Goal: Information Seeking & Learning: Learn about a topic

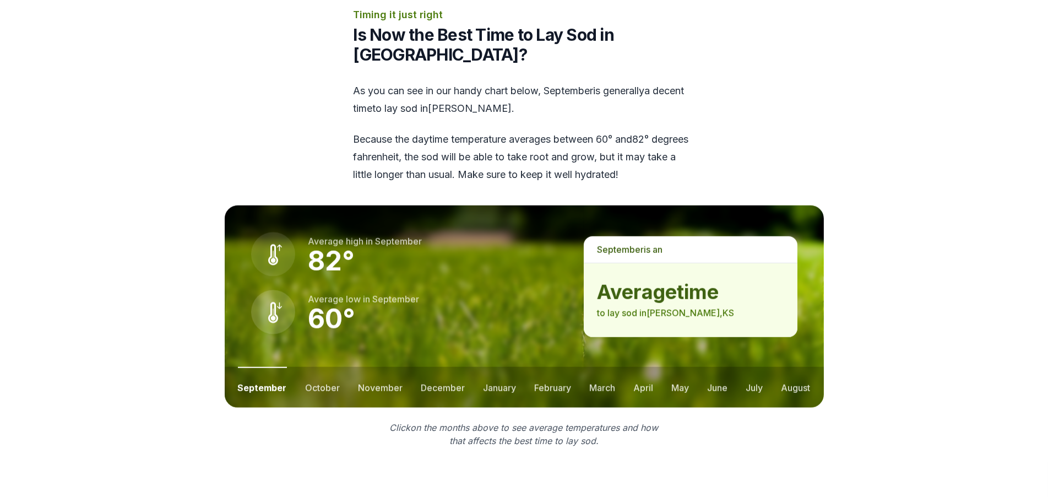
scroll to position [1377, 0]
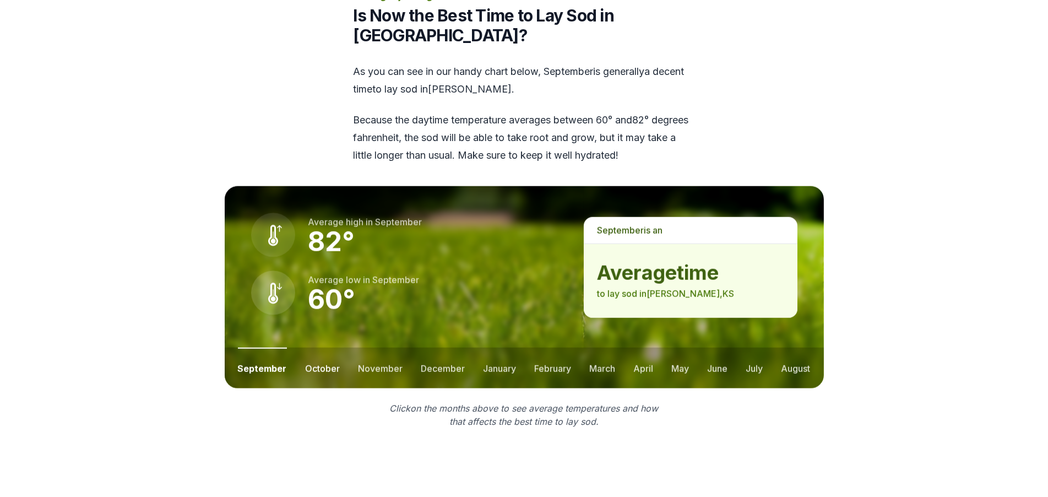
click at [308, 347] on button "october" at bounding box center [322, 367] width 35 height 41
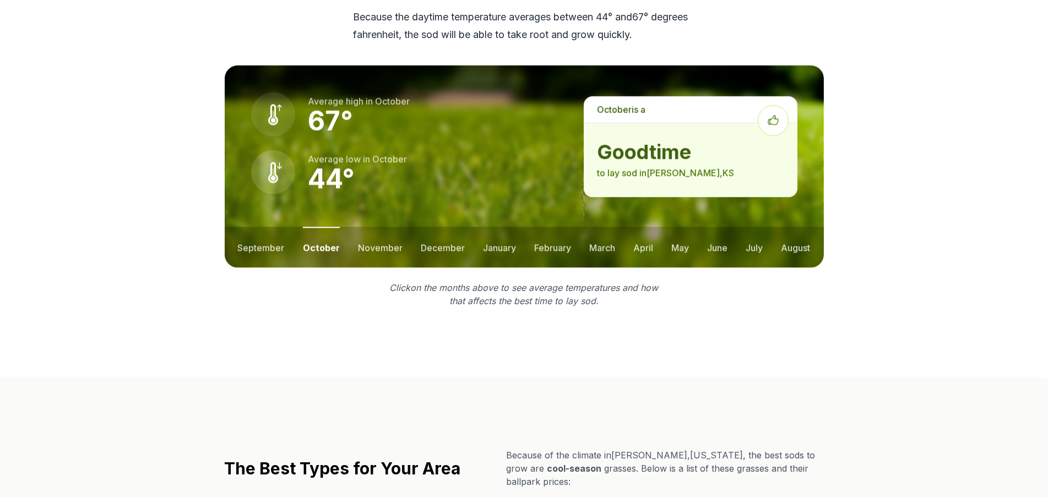
scroll to position [1487, 0]
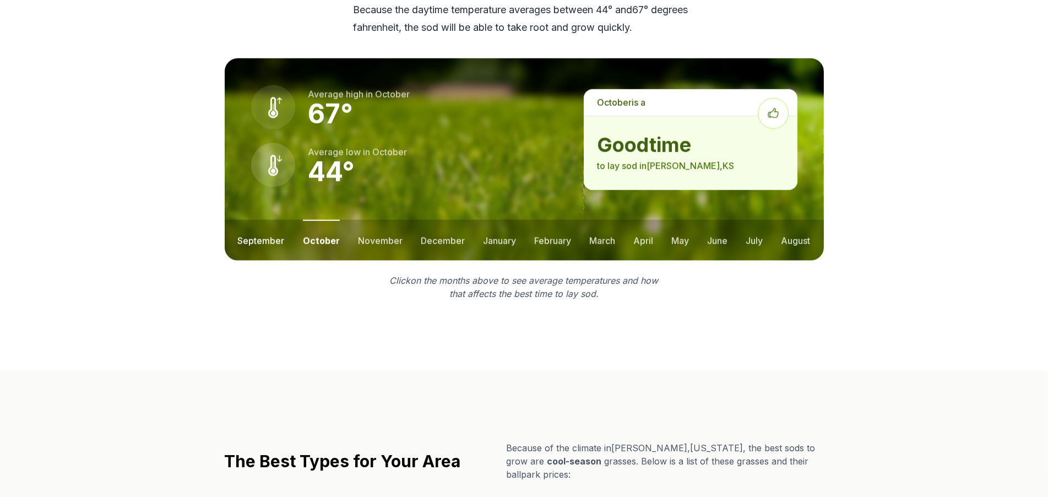
click at [262, 220] on button "september" at bounding box center [261, 240] width 47 height 41
click at [310, 220] on button "october" at bounding box center [322, 240] width 35 height 41
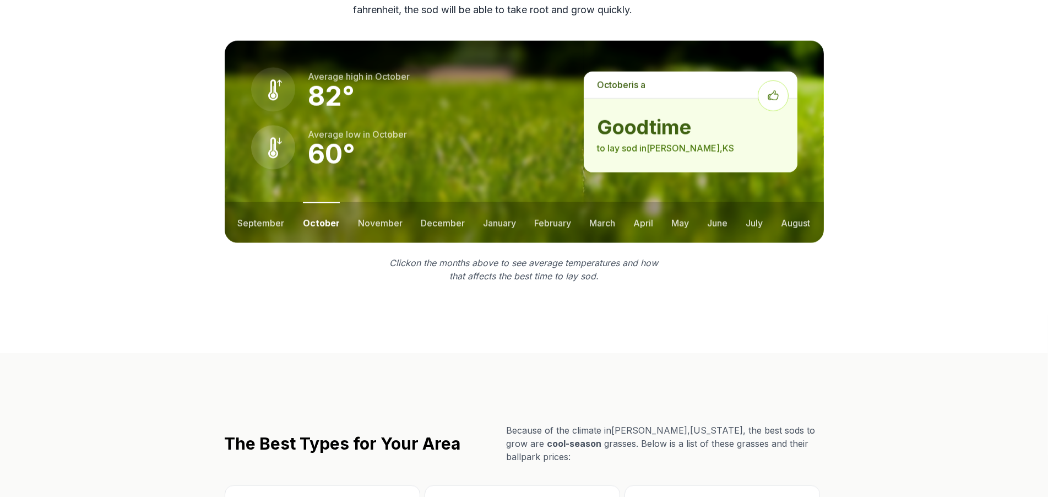
scroll to position [1487, 0]
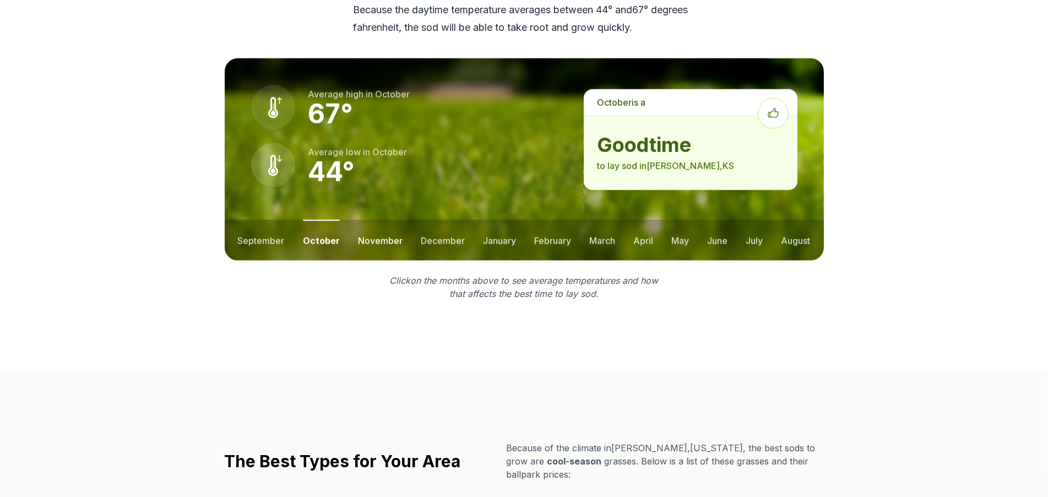
click at [372, 220] on button "november" at bounding box center [380, 240] width 45 height 41
click at [319, 220] on button "october" at bounding box center [320, 240] width 35 height 41
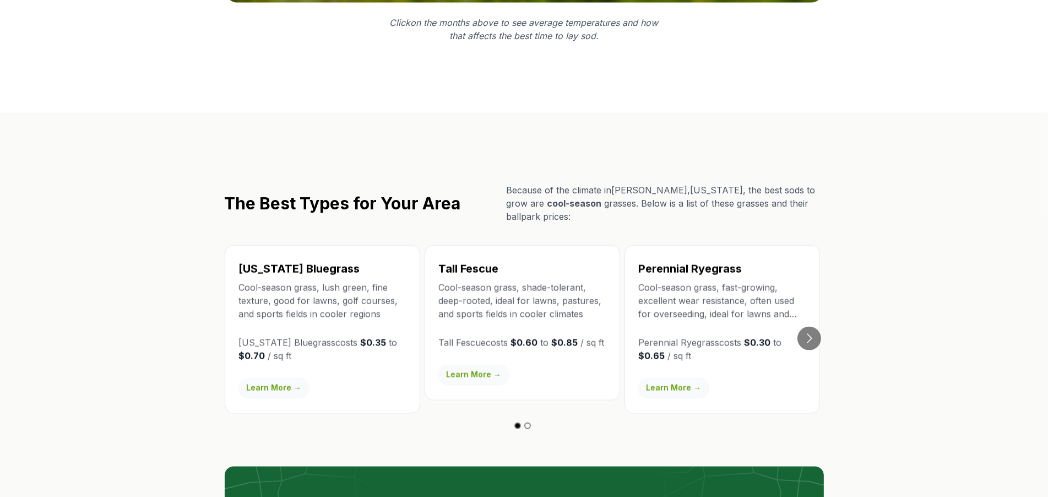
scroll to position [1762, 0]
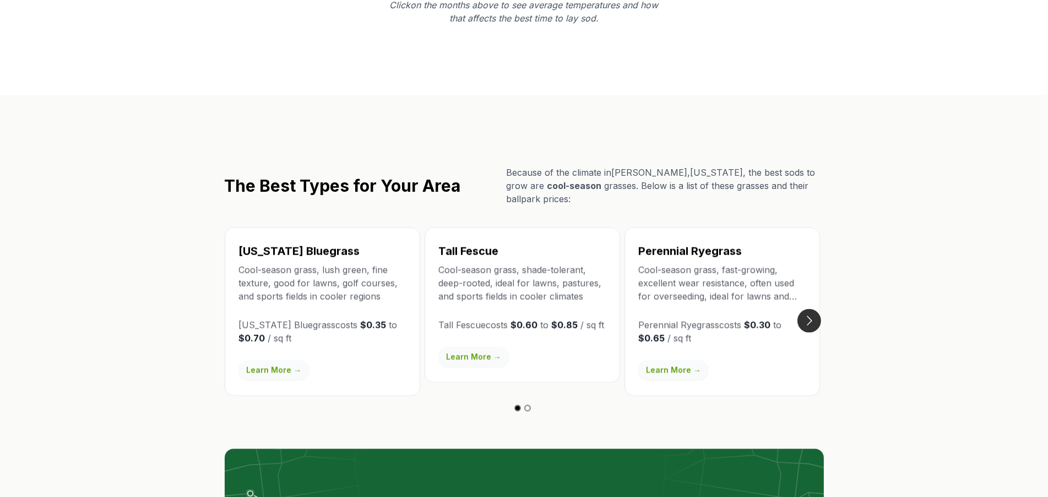
click at [805, 309] on button "Go to next slide" at bounding box center [809, 321] width 24 height 24
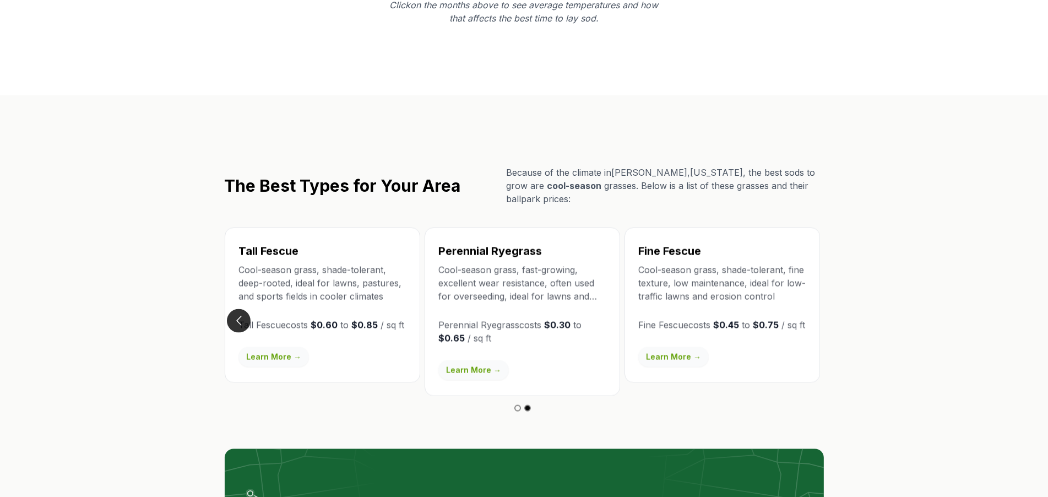
click at [236, 309] on button "Go to previous slide" at bounding box center [239, 321] width 24 height 24
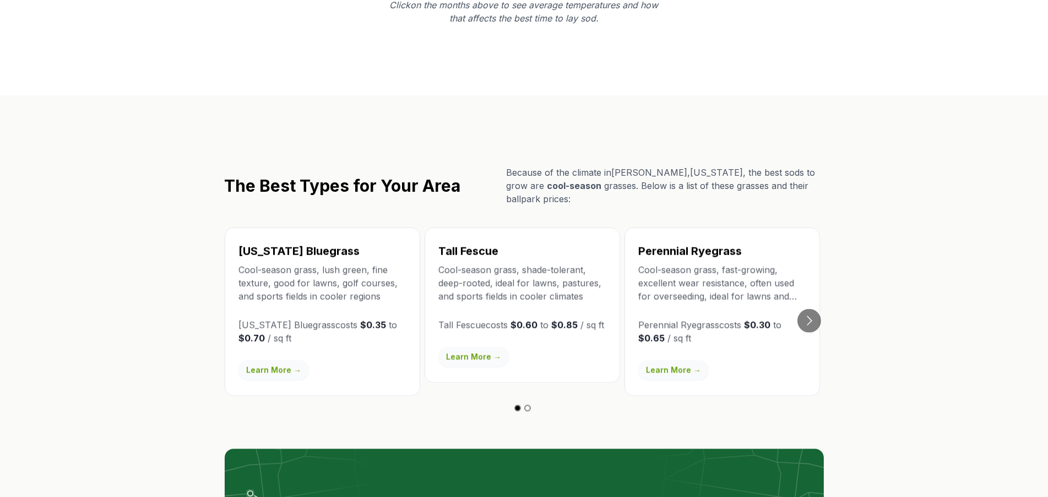
click at [731, 263] on p "Cool-season grass, fast-growing, excellent wear resistance, often used for over…" at bounding box center [722, 283] width 168 height 40
click at [791, 263] on p "Cool-season grass, fast-growing, excellent wear resistance, often used for over…" at bounding box center [722, 283] width 168 height 40
click at [811, 309] on button "Go to next slide" at bounding box center [809, 321] width 24 height 24
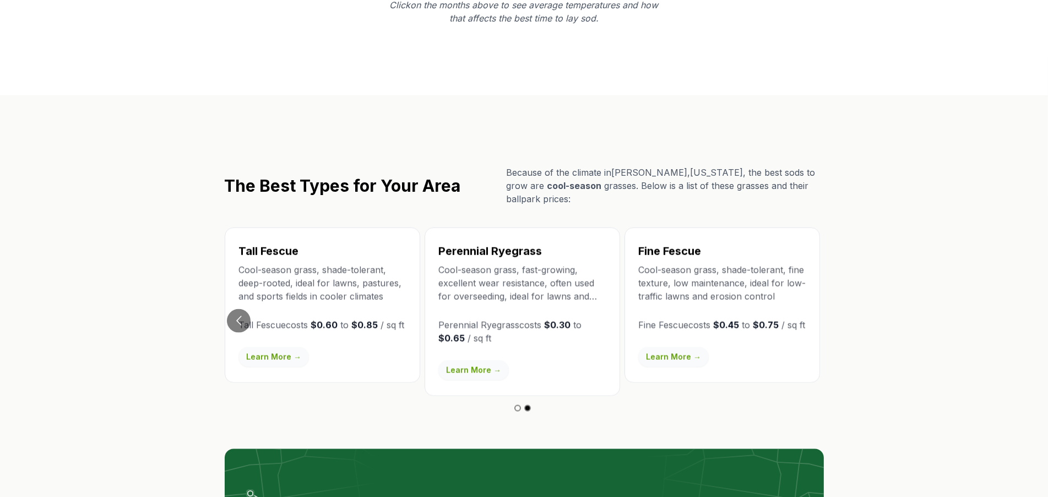
click at [478, 360] on link "Learn More →" at bounding box center [473, 370] width 70 height 20
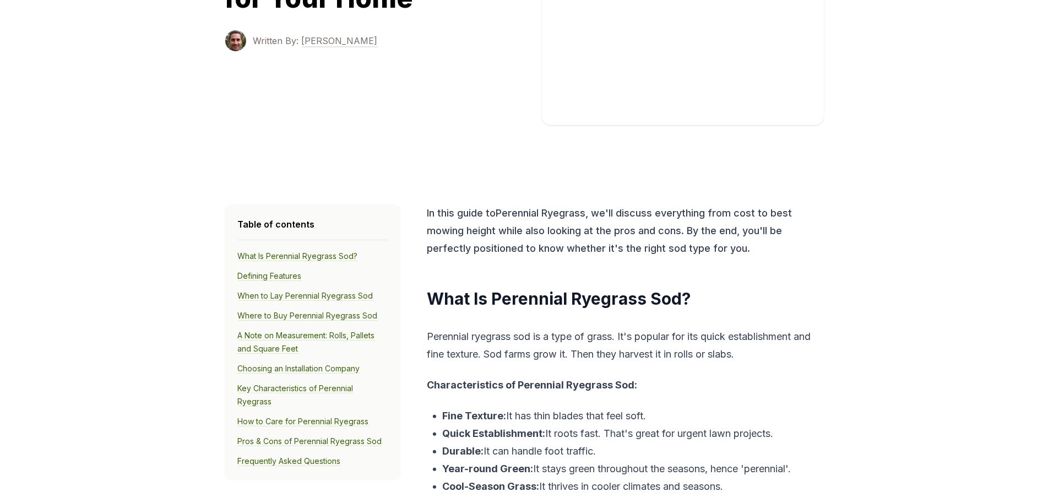
scroll to position [275, 0]
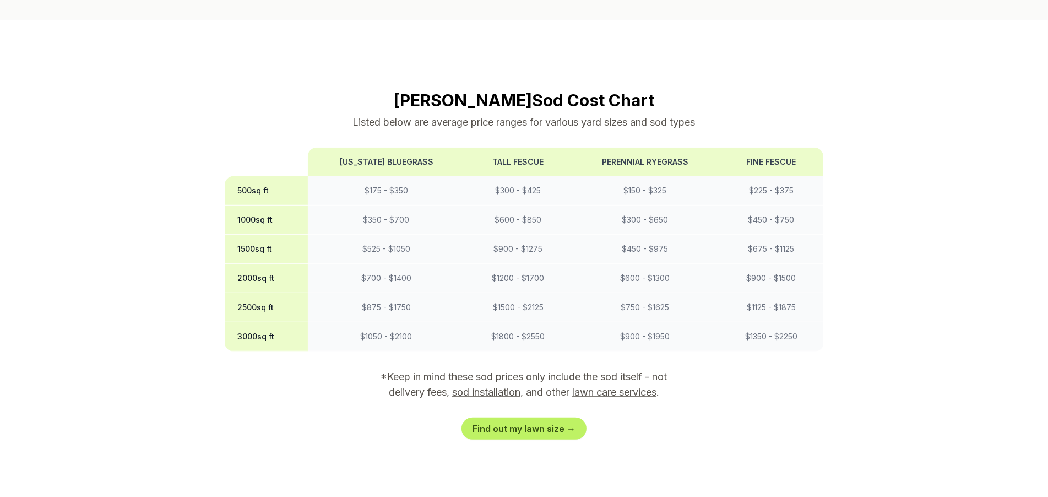
scroll to position [881, 0]
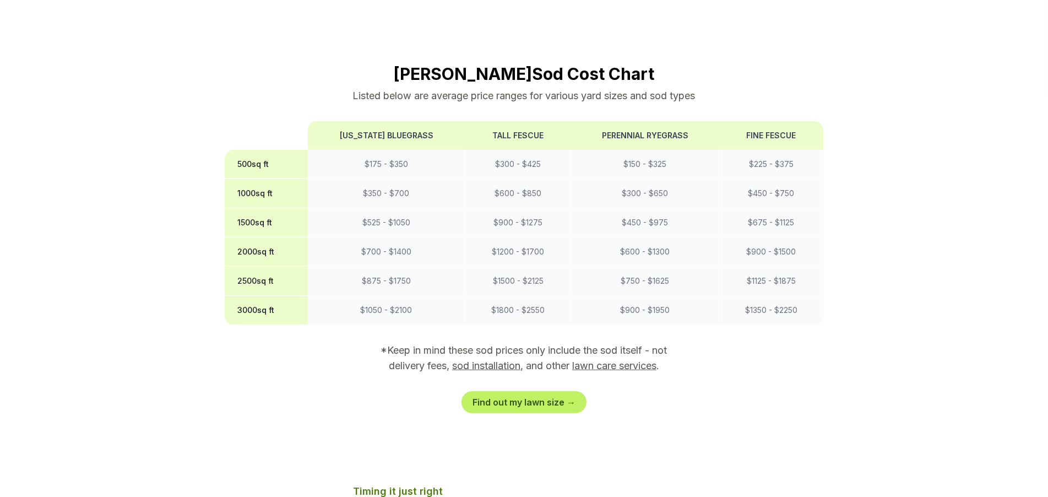
click at [486, 360] on link "sod installation" at bounding box center [486, 366] width 68 height 12
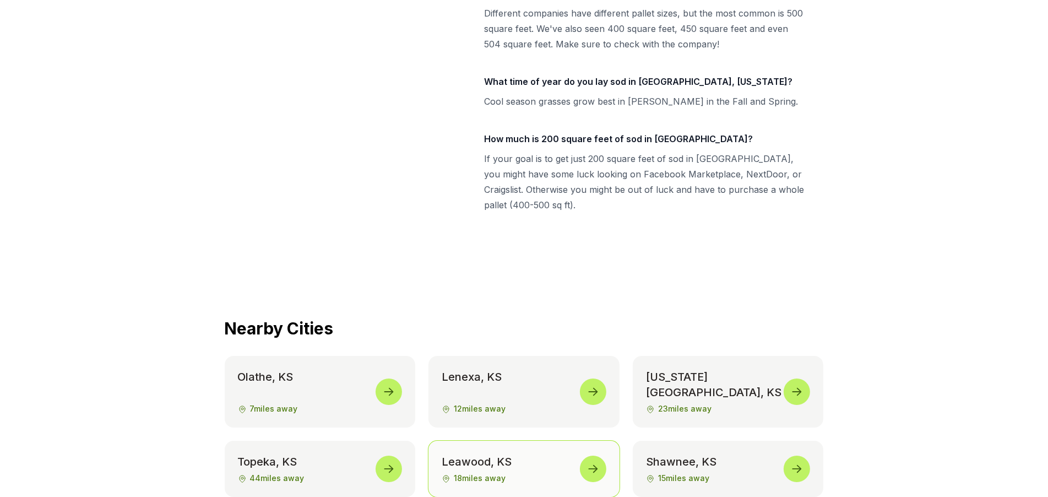
scroll to position [4968, 0]
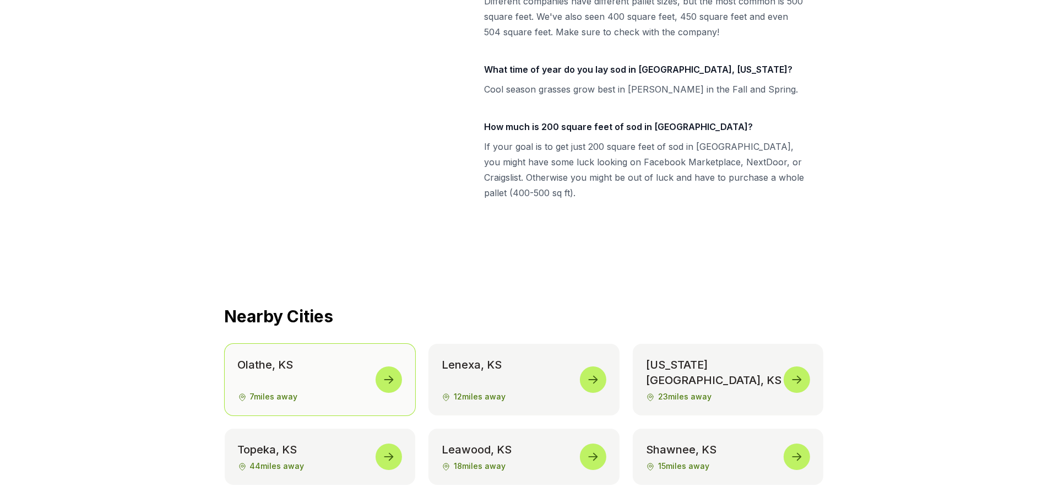
click at [318, 344] on link "[GEOGRAPHIC_DATA] , [GEOGRAPHIC_DATA] 7 miles away" at bounding box center [320, 380] width 191 height 72
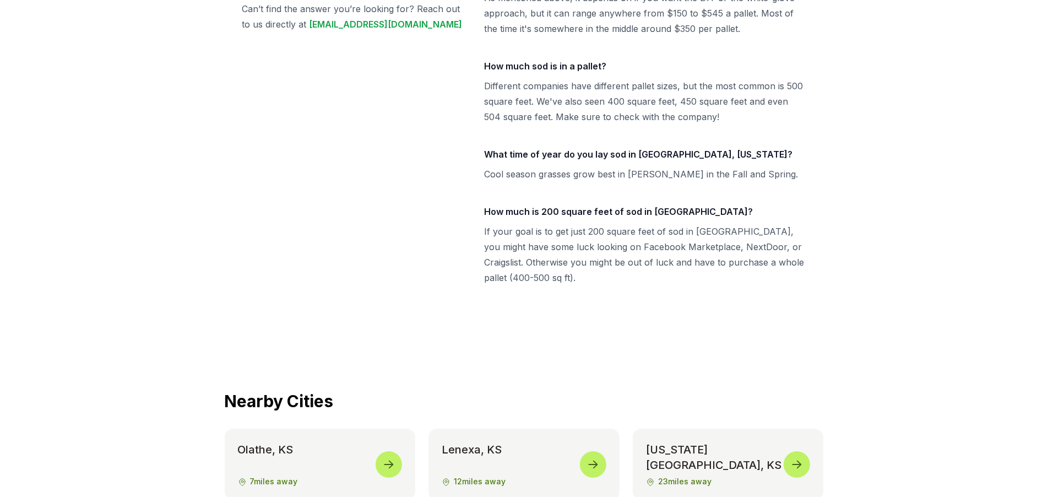
scroll to position [5023, 0]
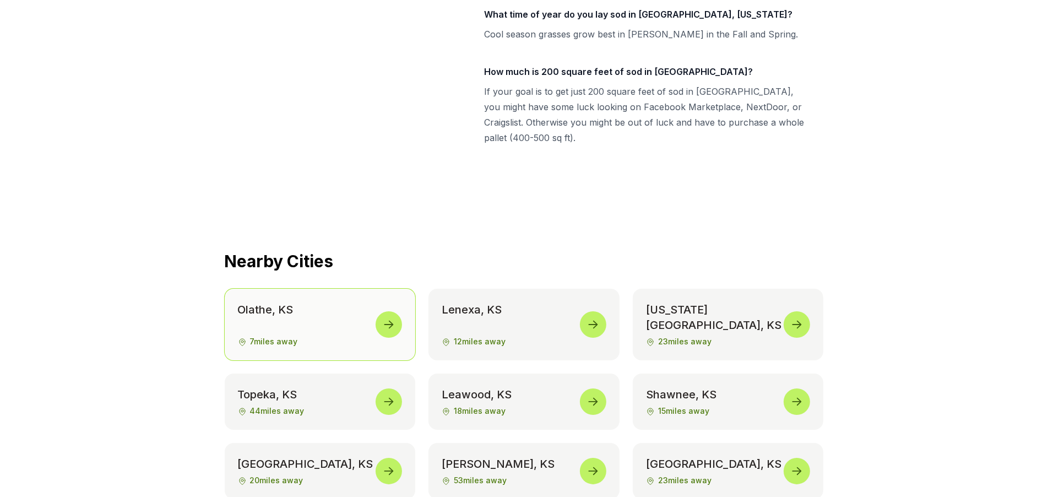
click at [339, 336] on span "7 miles away" at bounding box center [320, 341] width 165 height 11
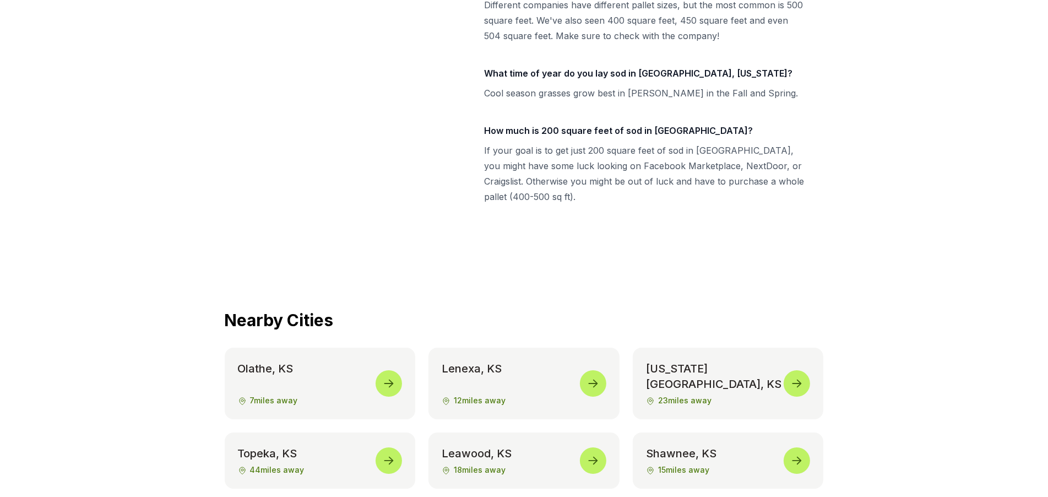
scroll to position [5023, 0]
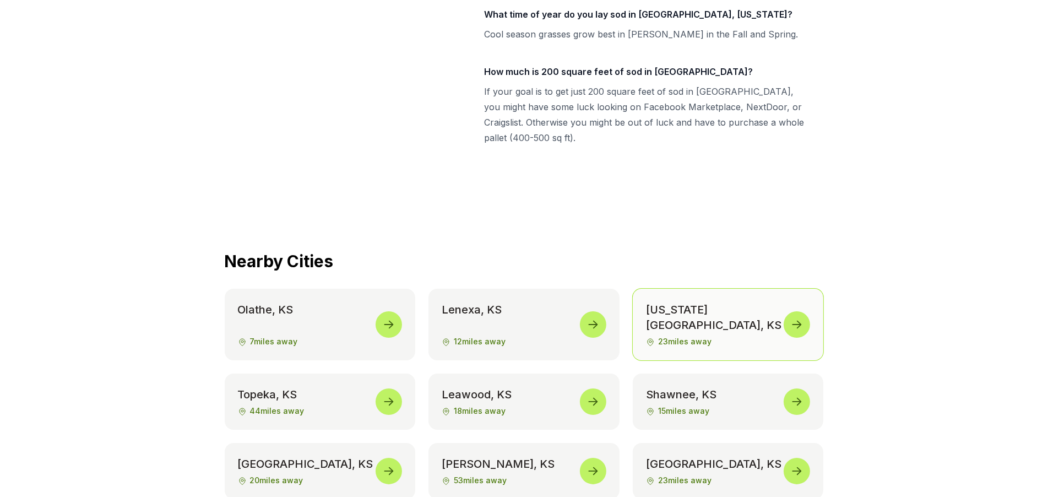
click at [735, 289] on link "[US_STATE][GEOGRAPHIC_DATA] , [GEOGRAPHIC_DATA] 23 miles away" at bounding box center [728, 325] width 191 height 72
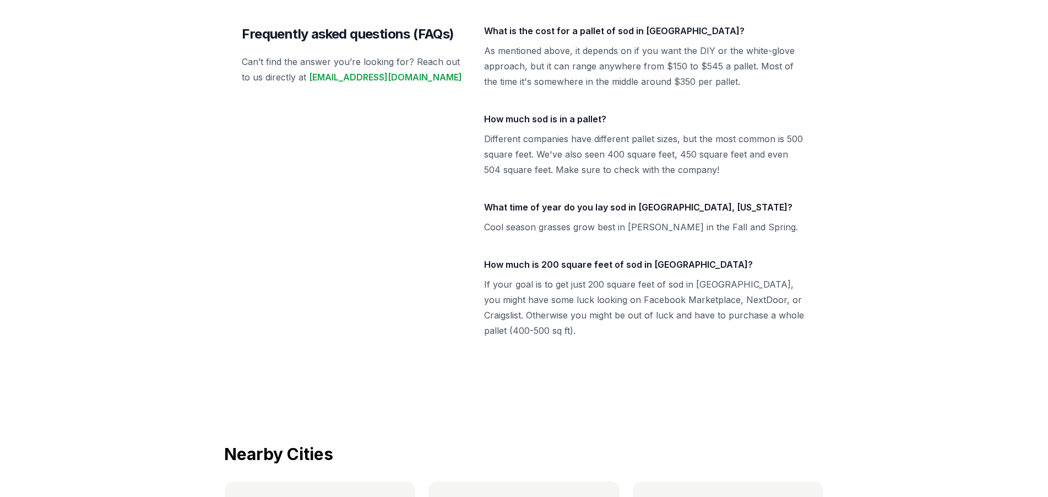
scroll to position [4968, 0]
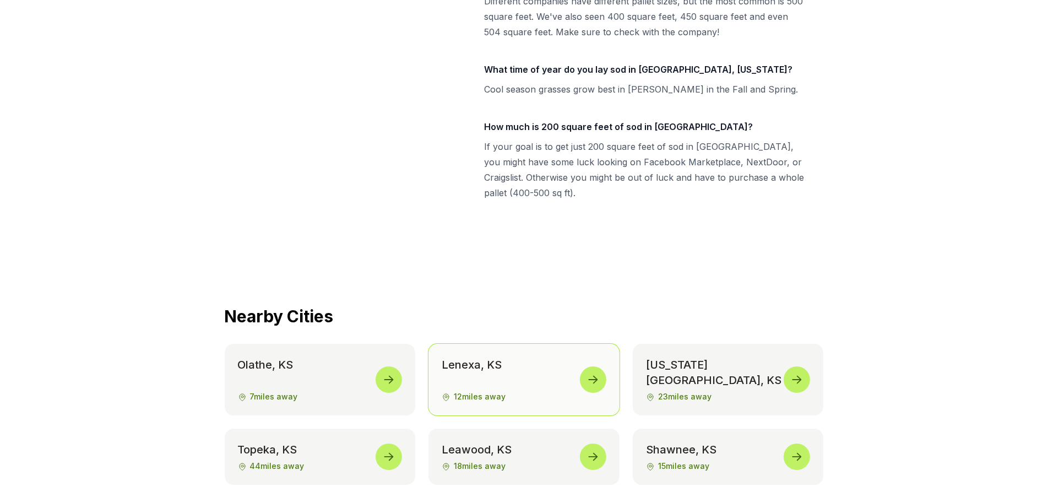
click at [543, 391] on span "12 miles away" at bounding box center [524, 396] width 165 height 11
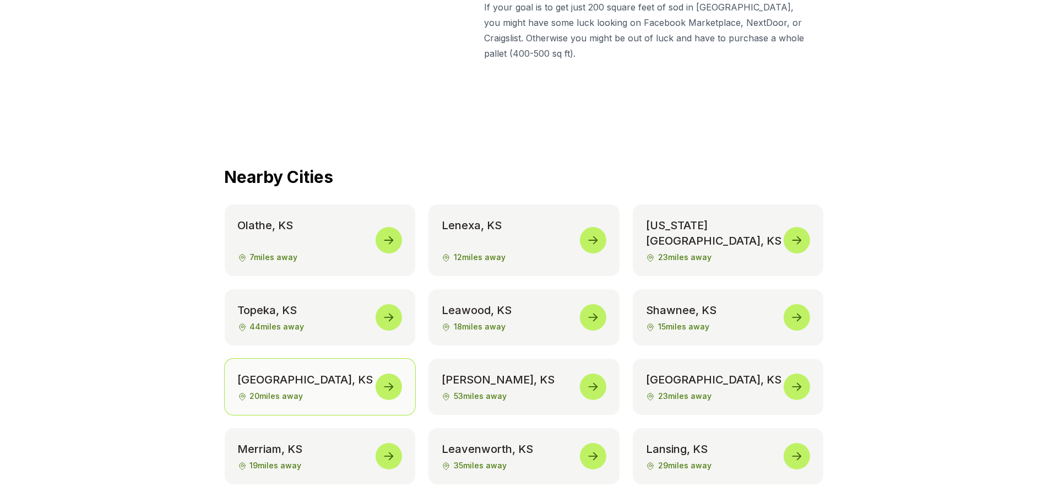
scroll to position [5133, 0]
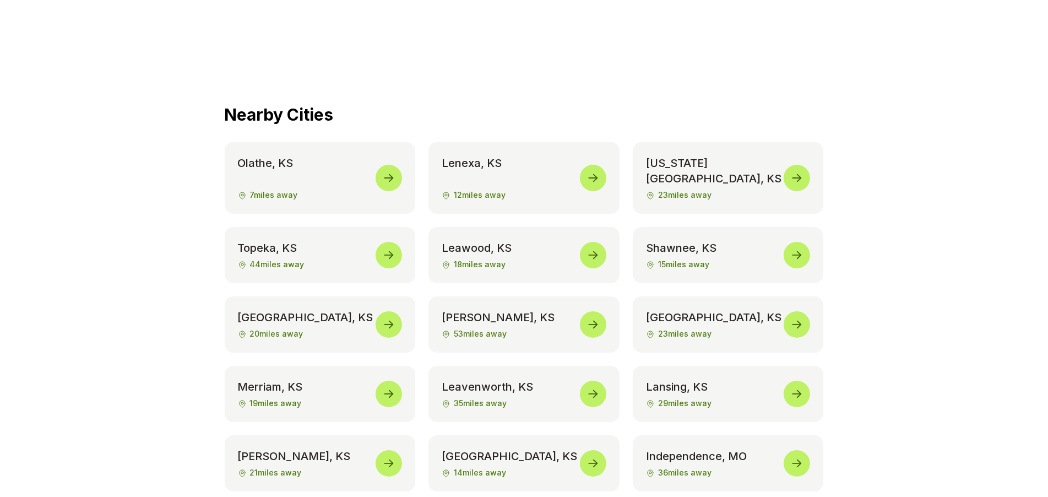
scroll to position [5188, 0]
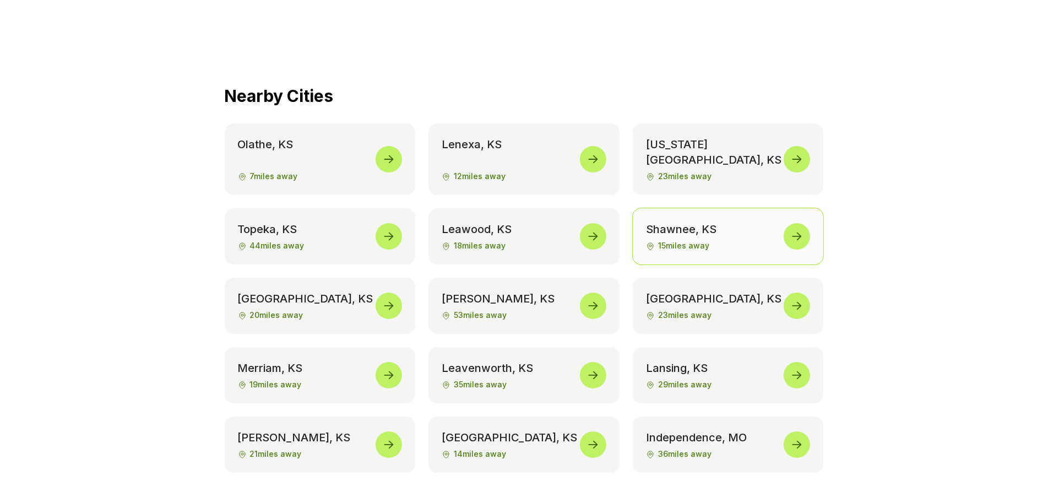
click at [742, 208] on link "[GEOGRAPHIC_DATA] , [GEOGRAPHIC_DATA] 15 miles away" at bounding box center [728, 236] width 191 height 56
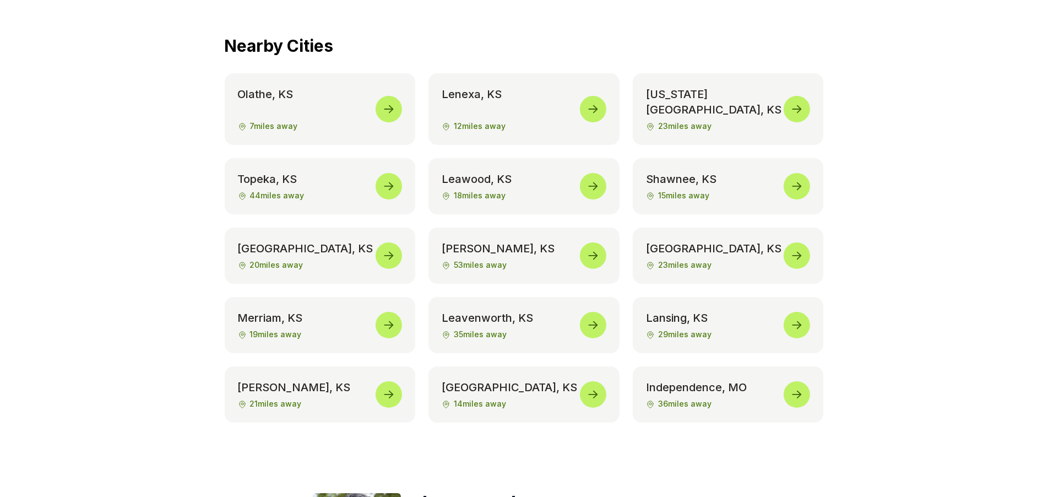
scroll to position [5298, 0]
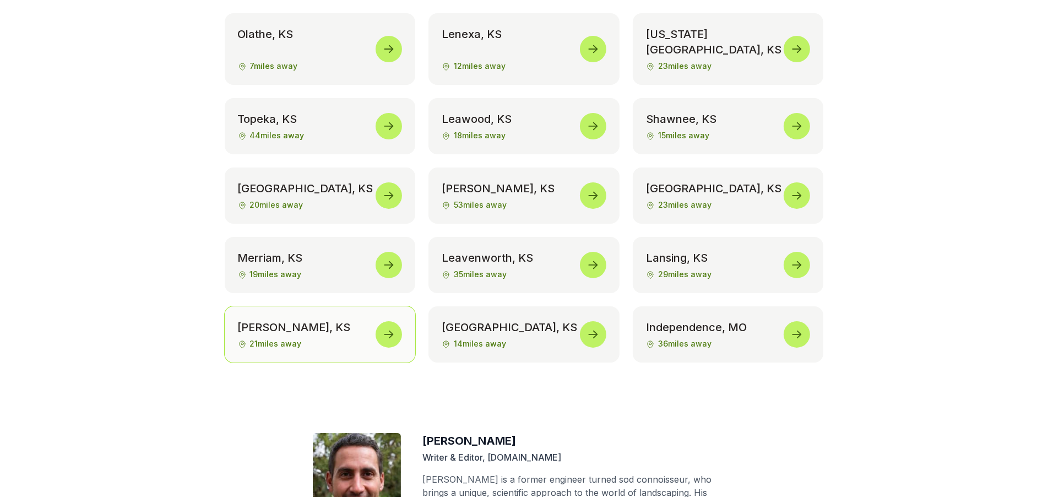
click at [336, 306] on link "[GEOGRAPHIC_DATA] , [GEOGRAPHIC_DATA] 21 miles away" at bounding box center [320, 334] width 191 height 56
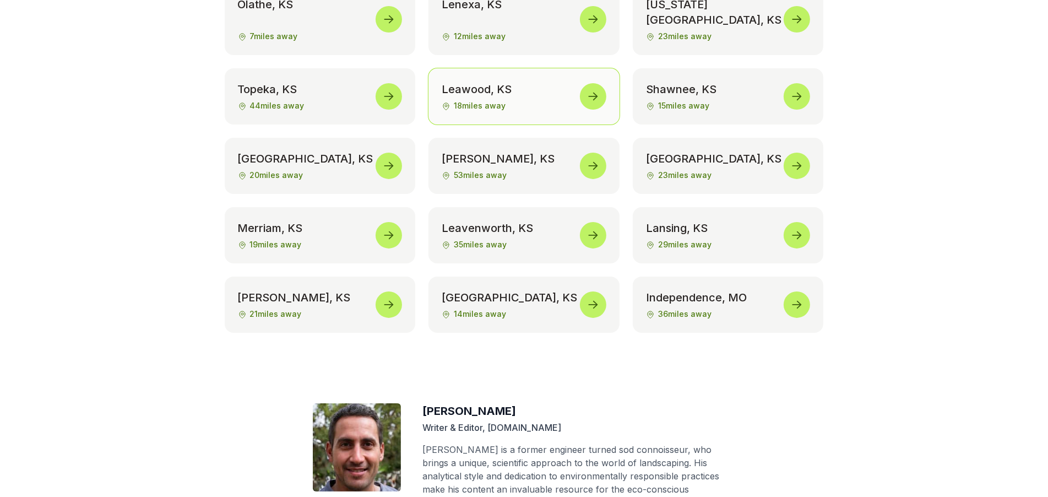
scroll to position [5078, 0]
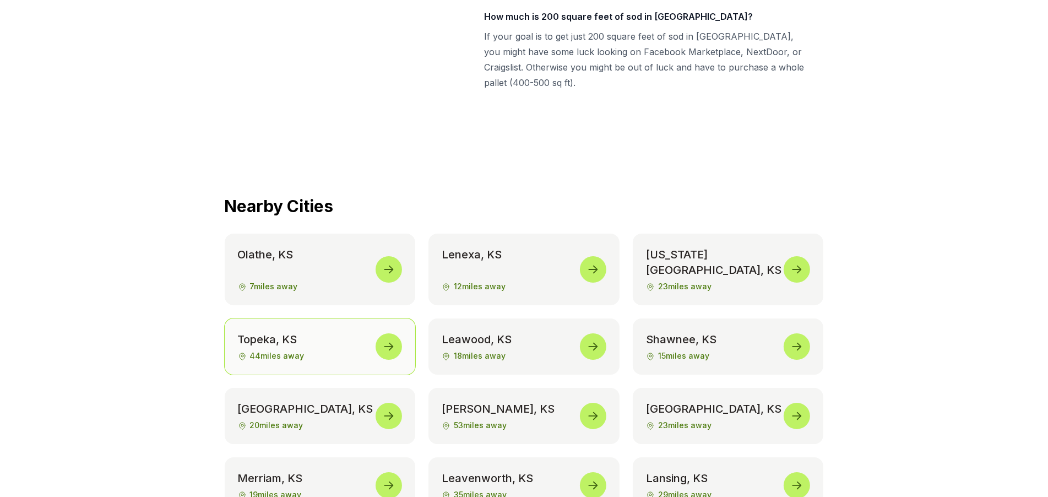
click at [330, 350] on span "44 miles away" at bounding box center [320, 355] width 165 height 11
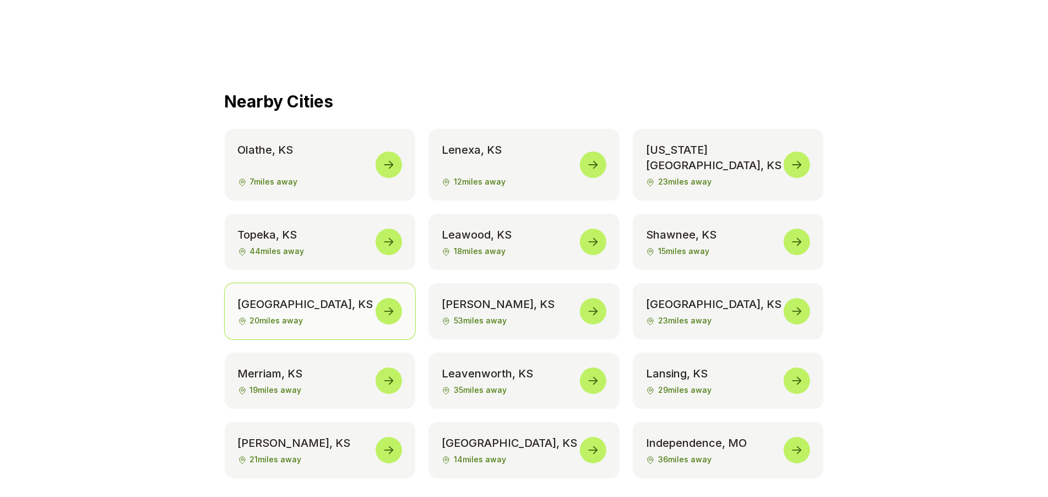
scroll to position [5188, 0]
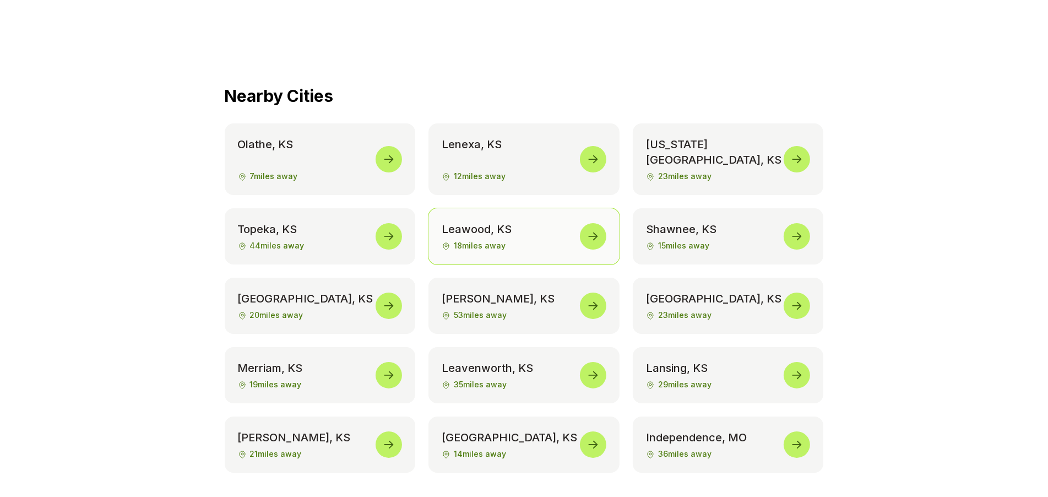
click at [523, 240] on span "18 miles away" at bounding box center [524, 245] width 165 height 11
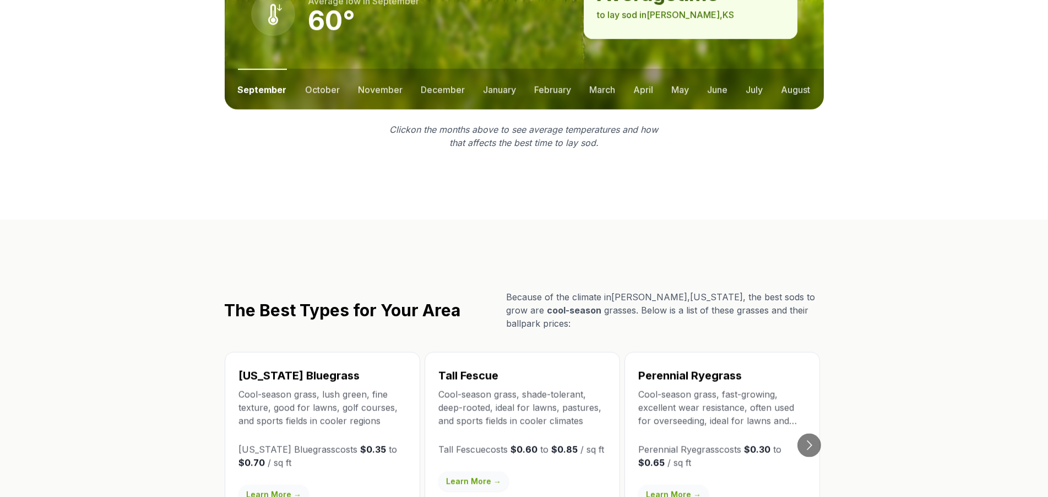
scroll to position [1762, 0]
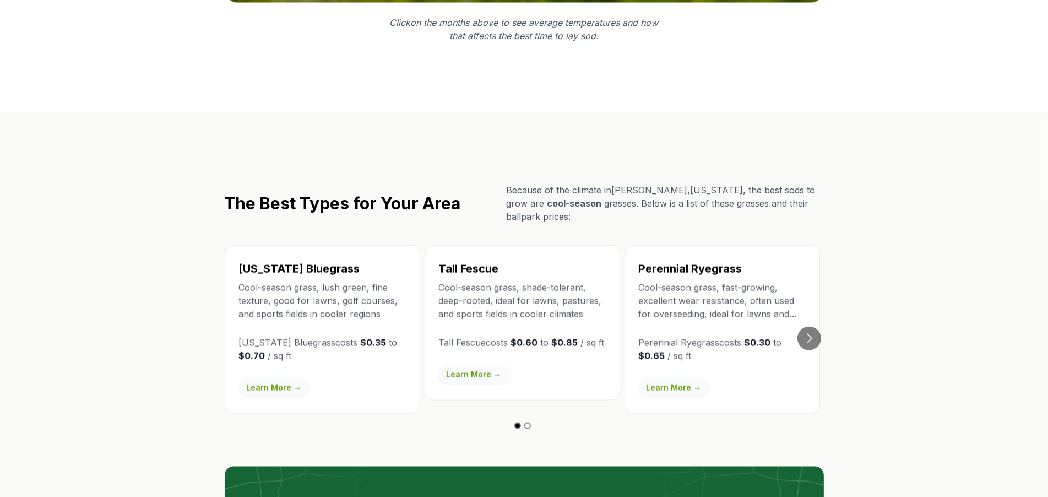
scroll to position [881, 0]
